Goal: Task Accomplishment & Management: Manage account settings

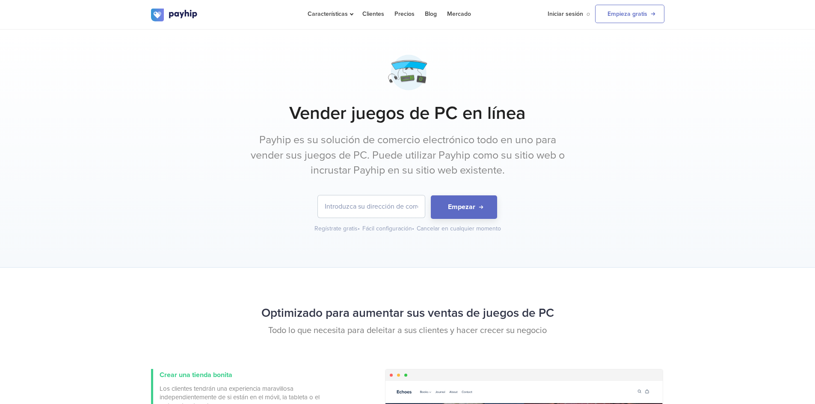
click at [392, 213] on input "email" at bounding box center [371, 206] width 107 height 22
click at [385, 209] on input "email" at bounding box center [371, 206] width 107 height 22
click at [652, 15] on link "Empieza gratis" at bounding box center [629, 14] width 69 height 18
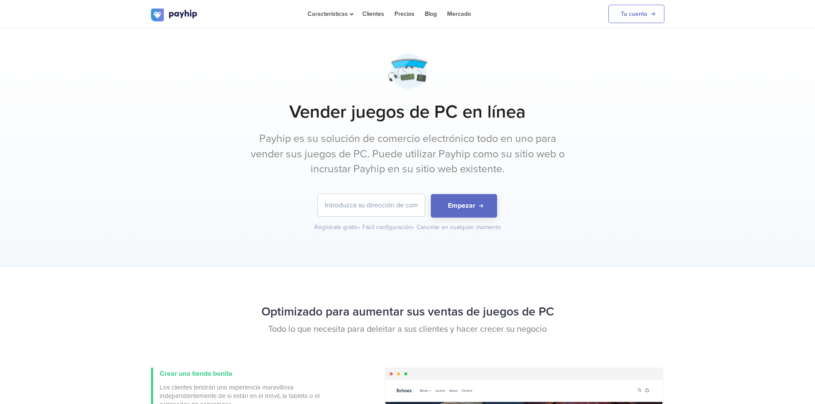
click at [383, 205] on input "email" at bounding box center [371, 205] width 107 height 22
click at [635, 21] on link "Tu cuenta" at bounding box center [636, 14] width 56 height 18
